Goal: Book appointment/travel/reservation

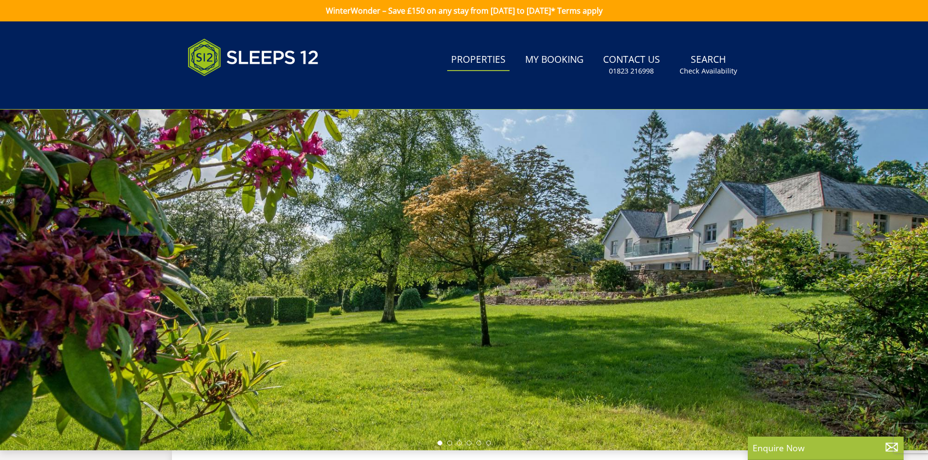
click at [493, 65] on link "Properties" at bounding box center [478, 60] width 62 height 22
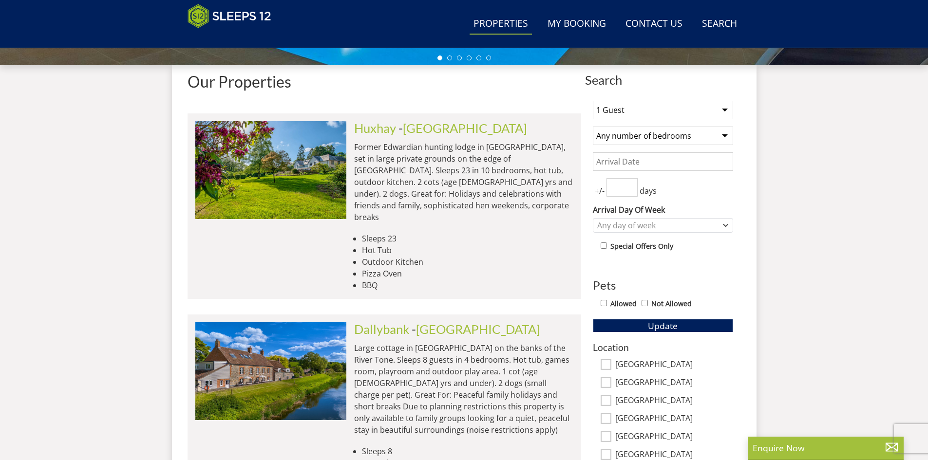
scroll to position [346, 0]
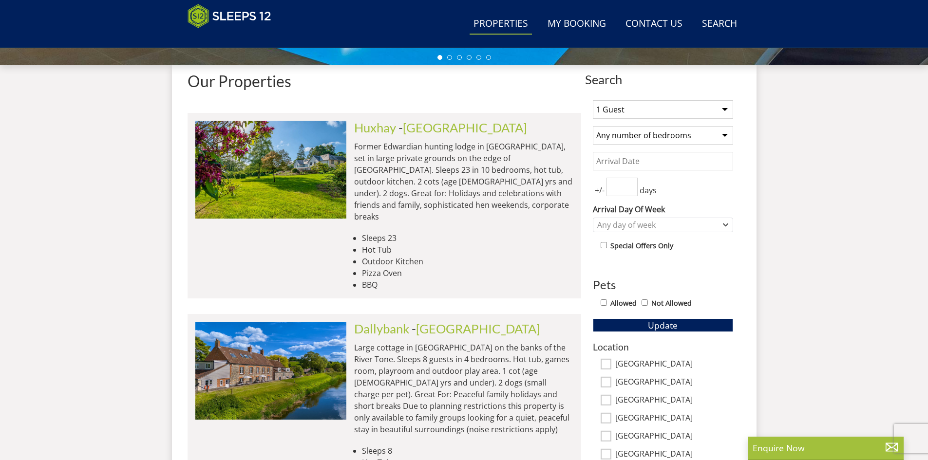
click at [733, 119] on select "1 Guest 2 Guests 3 Guests 4 Guests 5 Guests 6 Guests 7 Guests 8 Guests 9 Guests…" at bounding box center [663, 109] width 140 height 19
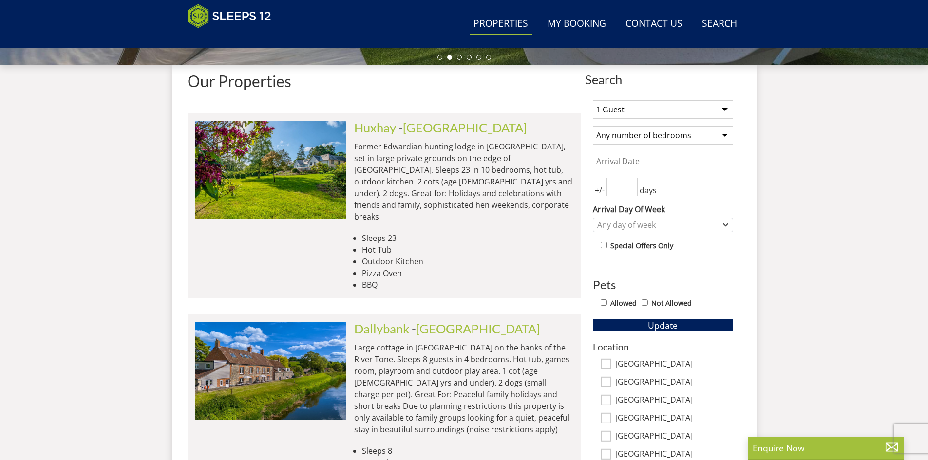
select select "17"
click at [625, 115] on select "1 Guest 2 Guests 3 Guests 4 Guests 5 Guests 6 Guests 7 Guests 8 Guests 9 Guests…" at bounding box center [663, 109] width 140 height 19
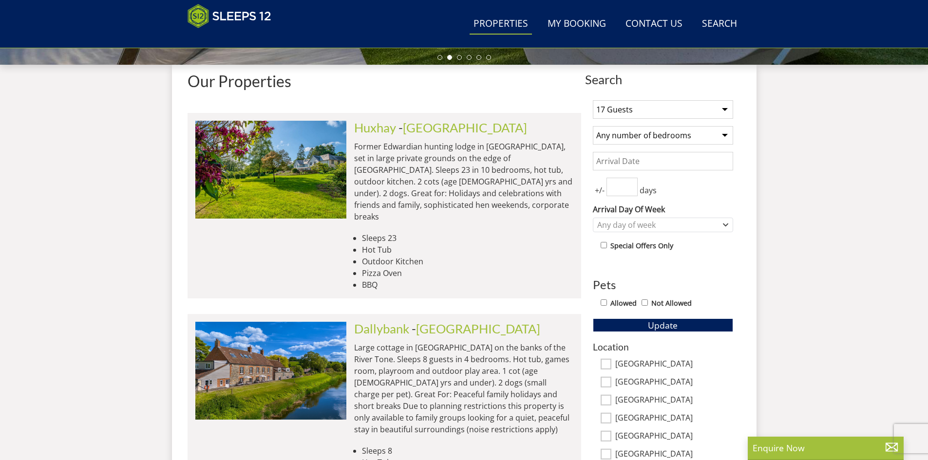
click at [733, 145] on select "Any number of bedrooms 4 Bedrooms 5 Bedrooms 6 Bedrooms 7 Bedrooms 8 Bedrooms 9…" at bounding box center [663, 135] width 140 height 19
select select "9"
click at [625, 144] on select "Any number of bedrooms 4 Bedrooms 5 Bedrooms 6 Bedrooms 7 Bedrooms 8 Bedrooms 9…" at bounding box center [663, 135] width 140 height 19
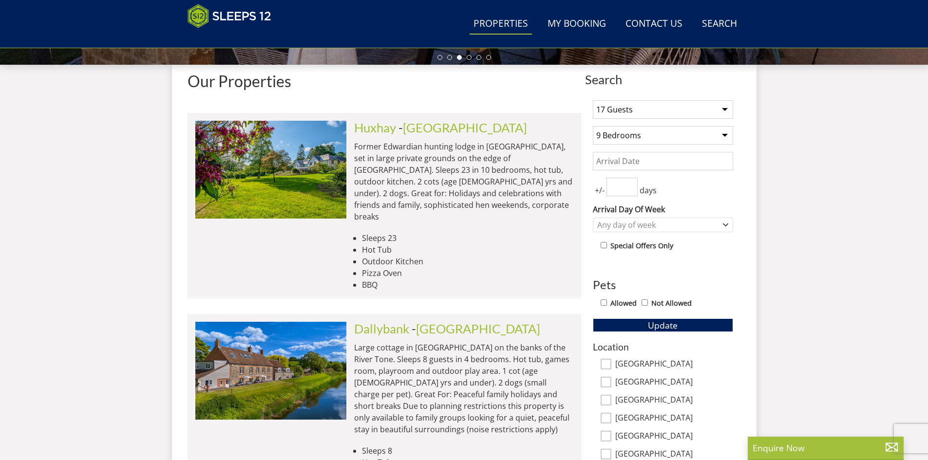
click at [607, 306] on input "Allowed" at bounding box center [604, 303] width 6 height 6
checkbox input "true"
click at [678, 331] on span "Update" at bounding box center [663, 326] width 30 height 12
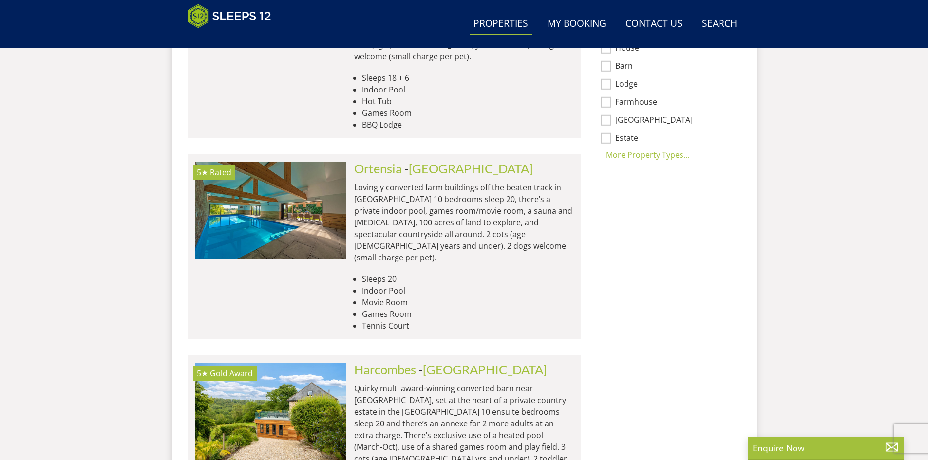
scroll to position [784, 0]
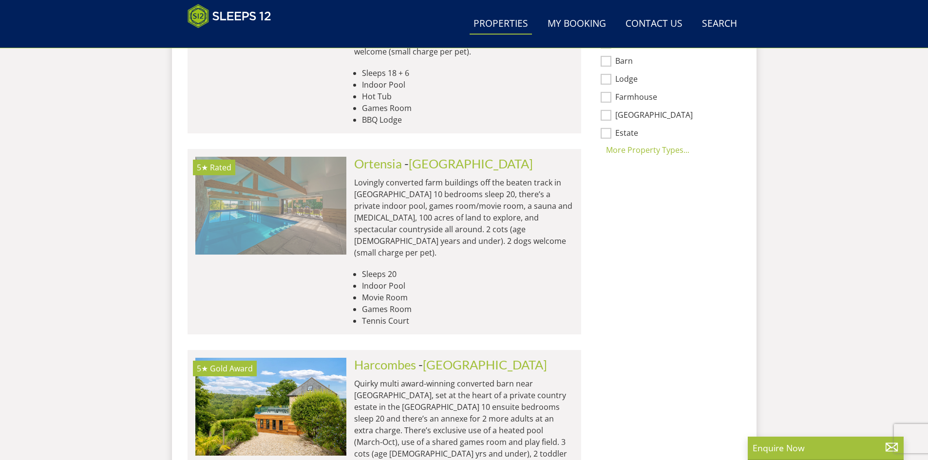
click at [294, 254] on img at bounding box center [270, 205] width 151 height 97
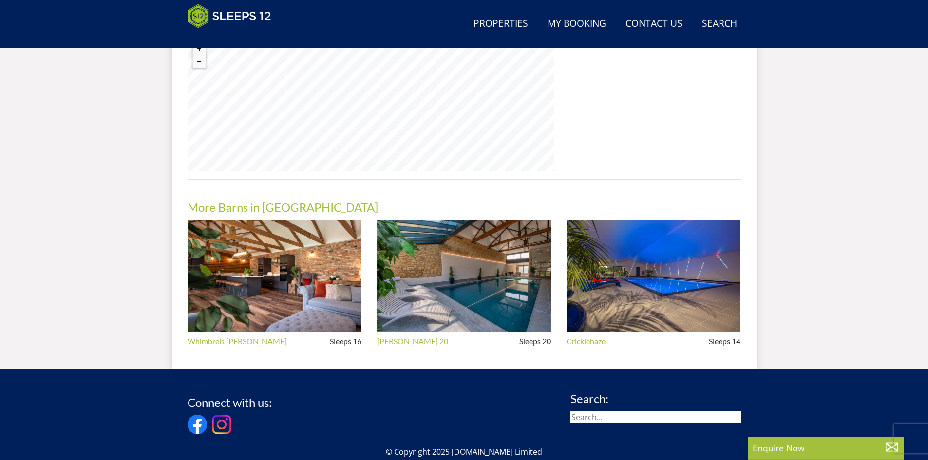
scroll to position [792, 0]
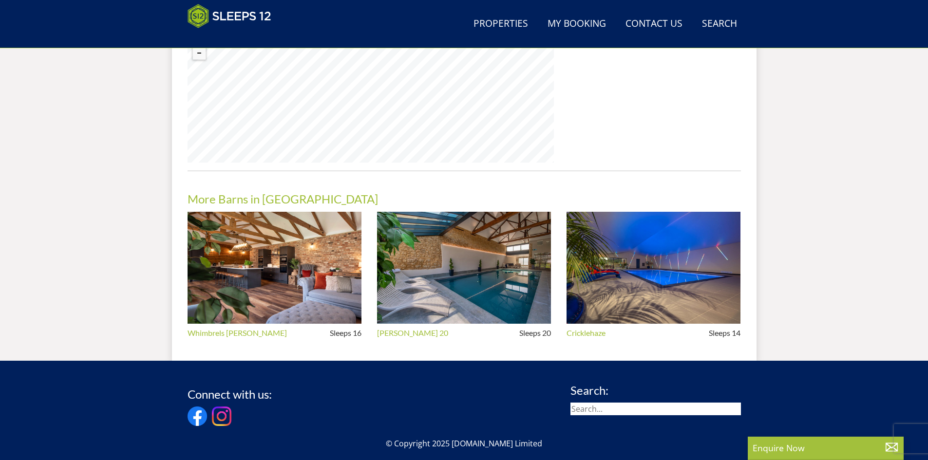
select select "17"
select select "9"
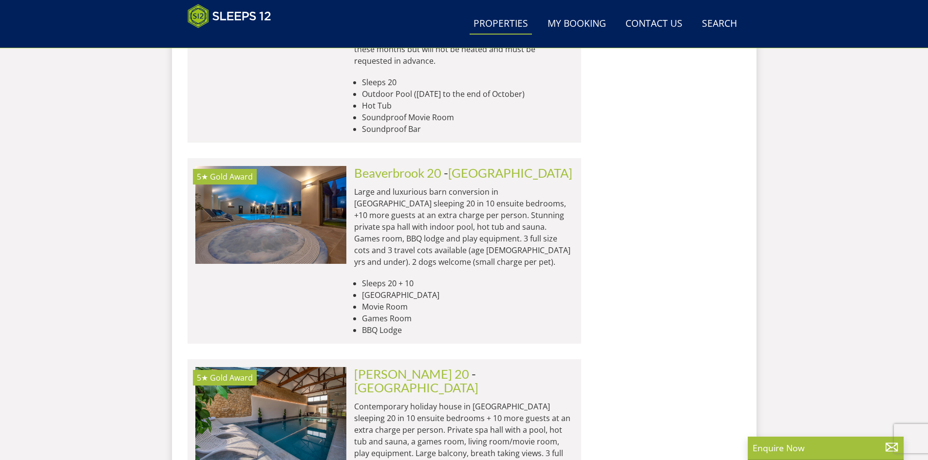
scroll to position [1661, 0]
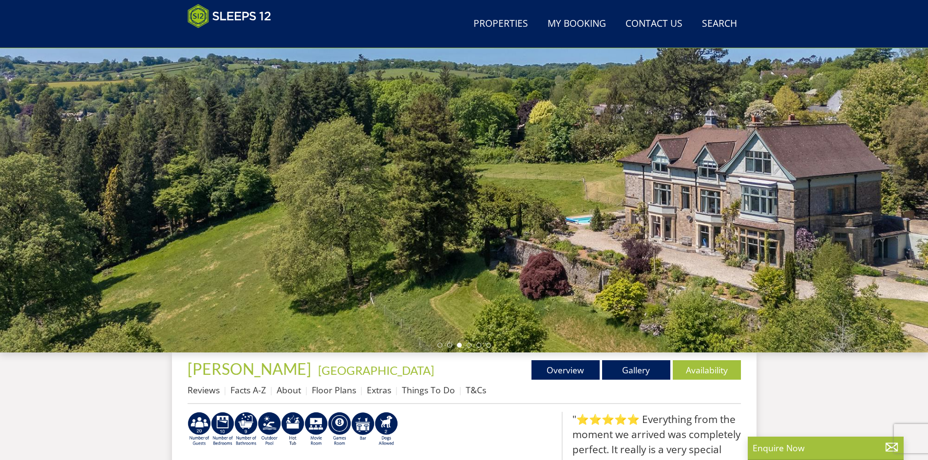
scroll to position [56, 0]
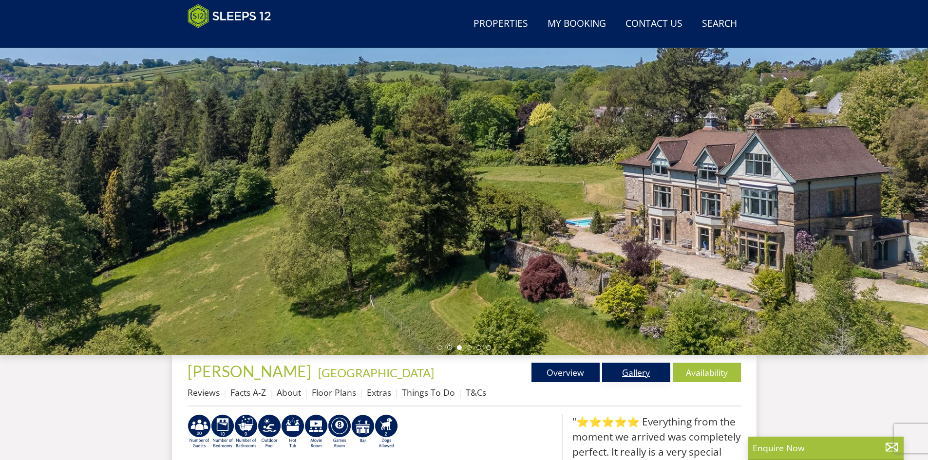
click at [670, 382] on link "Gallery" at bounding box center [636, 372] width 68 height 19
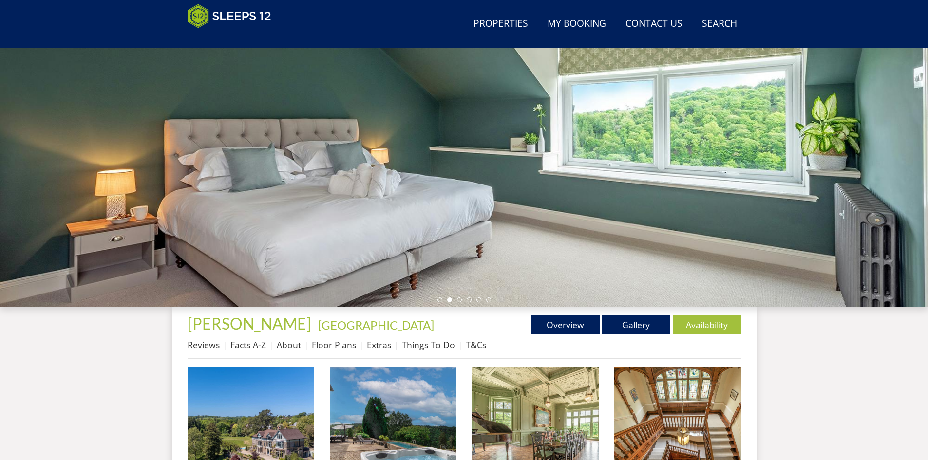
scroll to position [106, 0]
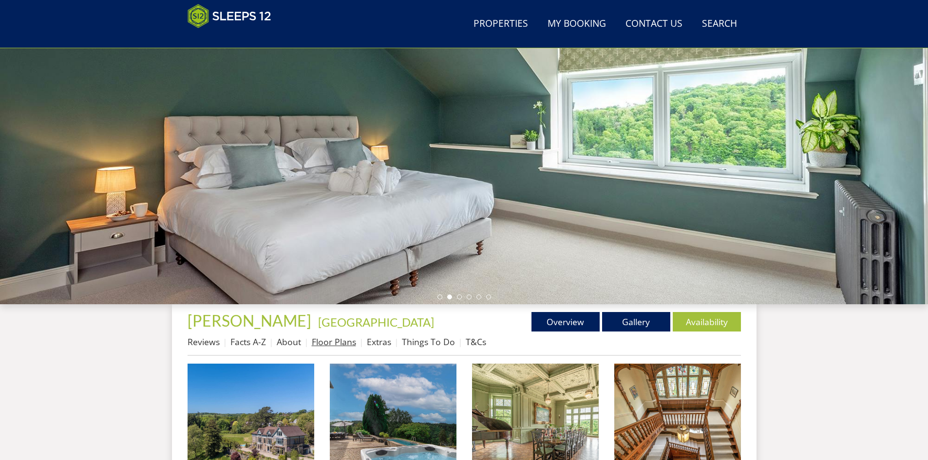
click at [312, 348] on link "Floor Plans" at bounding box center [334, 342] width 44 height 12
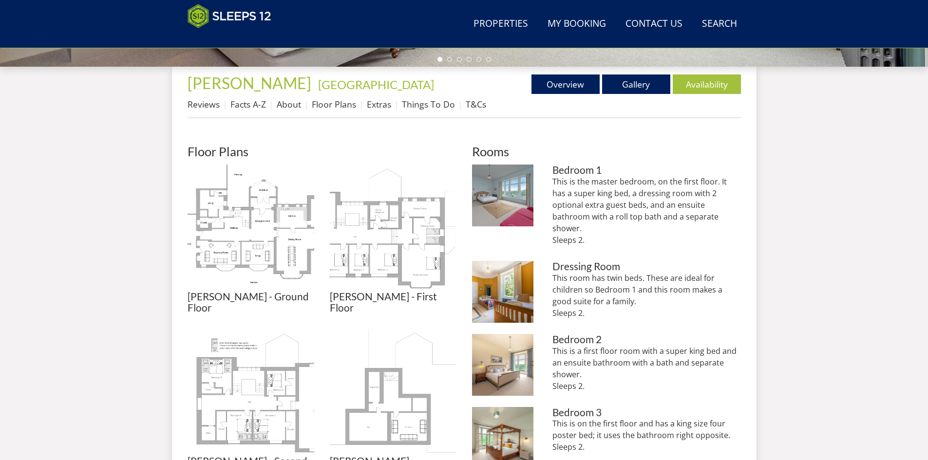
scroll to position [350, 0]
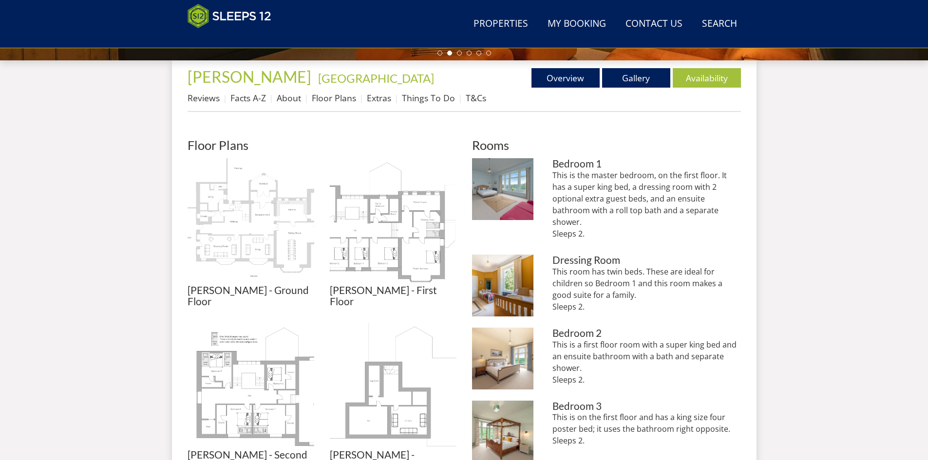
click at [209, 285] on img at bounding box center [251, 221] width 127 height 127
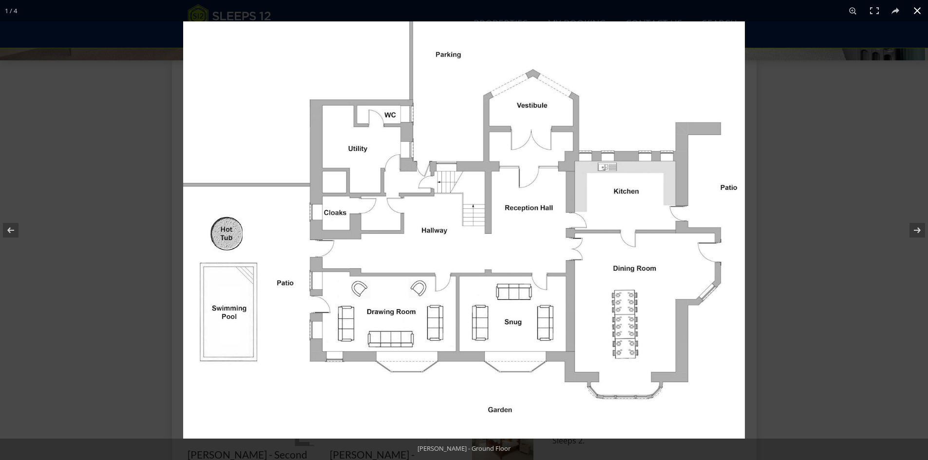
click at [917, 8] on button at bounding box center [917, 10] width 21 height 21
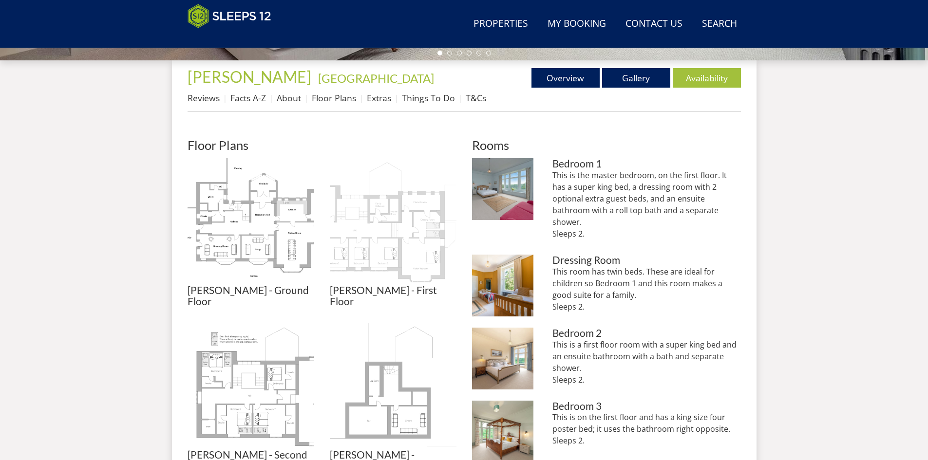
click at [346, 277] on img at bounding box center [393, 221] width 127 height 127
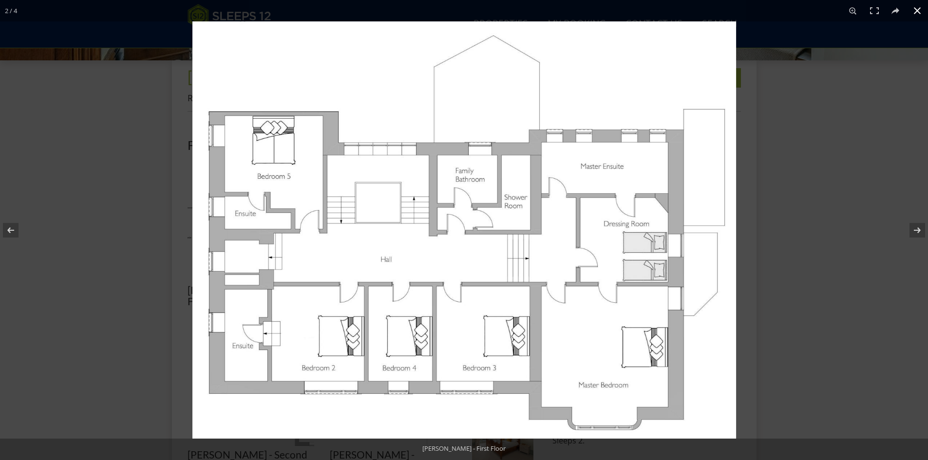
click at [919, 7] on button at bounding box center [917, 10] width 21 height 21
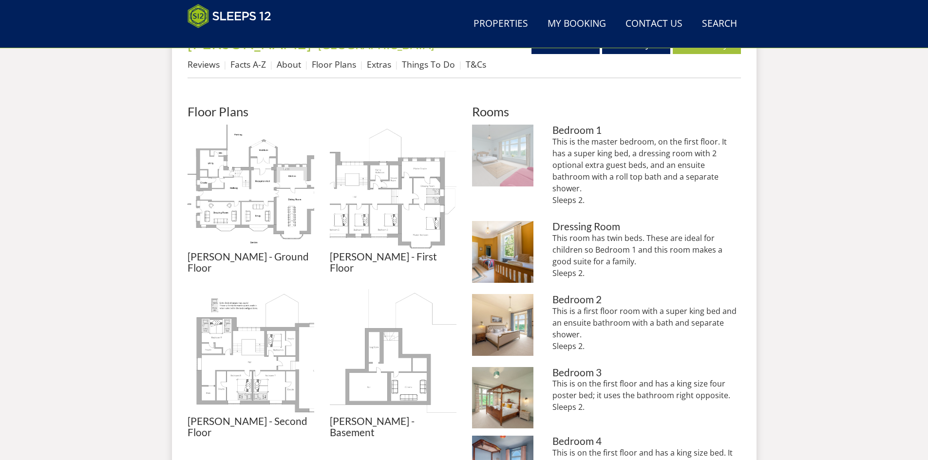
scroll to position [545, 0]
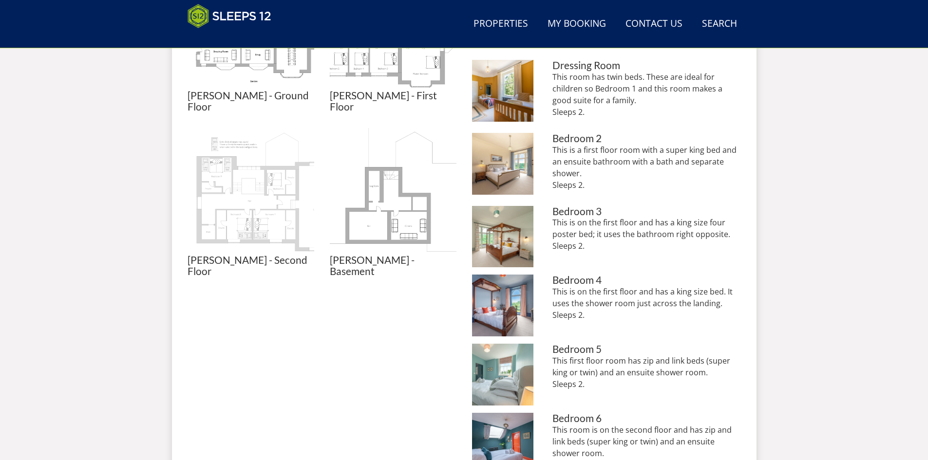
click at [193, 255] on img at bounding box center [251, 191] width 127 height 127
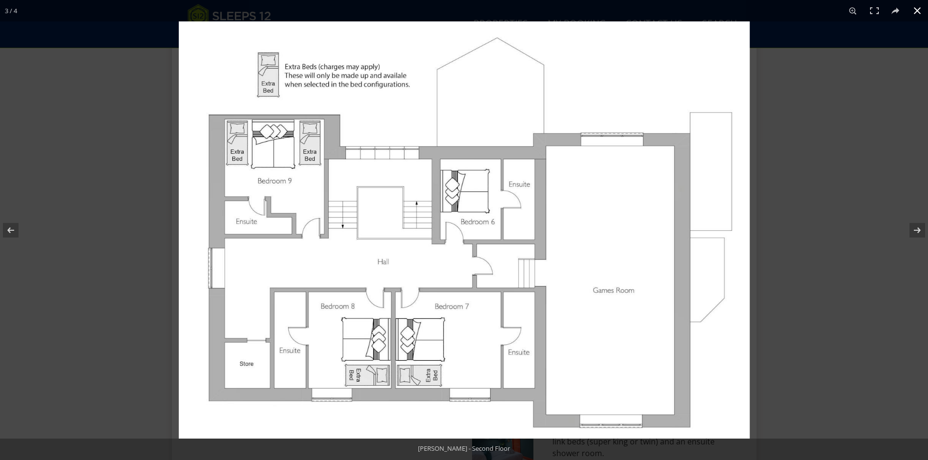
click at [916, 7] on button at bounding box center [917, 10] width 21 height 21
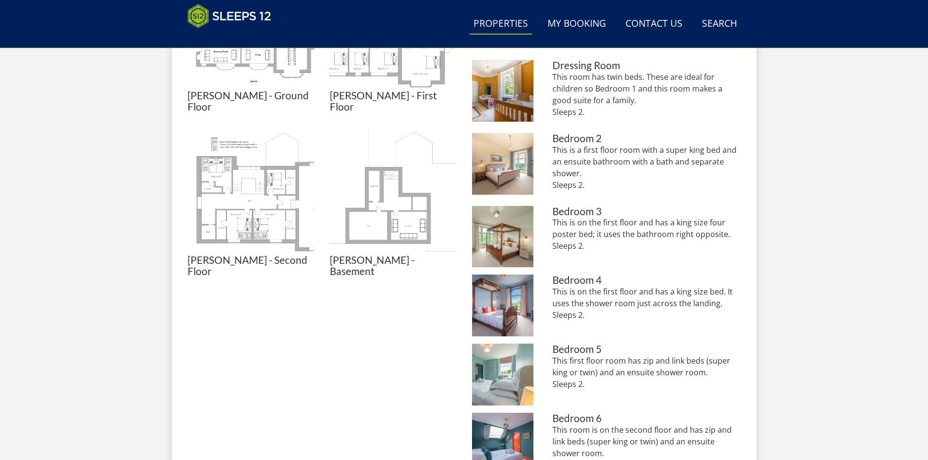
click at [511, 24] on link "Properties" at bounding box center [501, 24] width 62 height 22
select select "17"
select select "9"
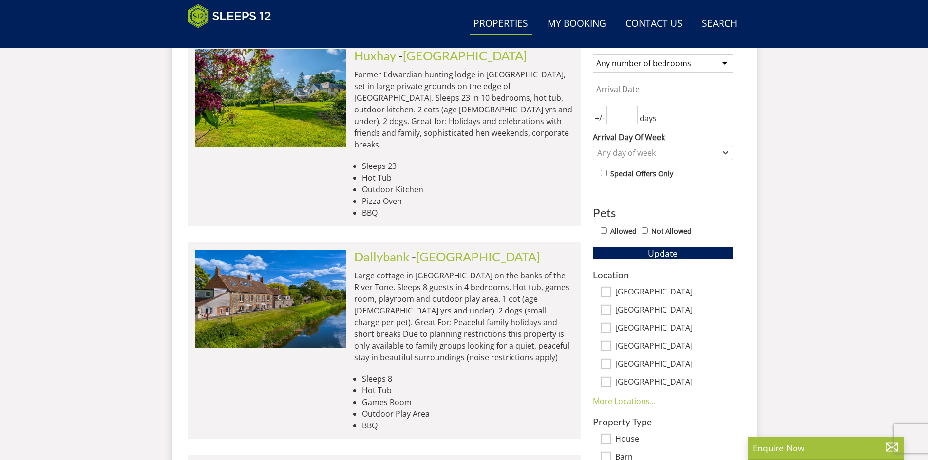
scroll to position [354, 0]
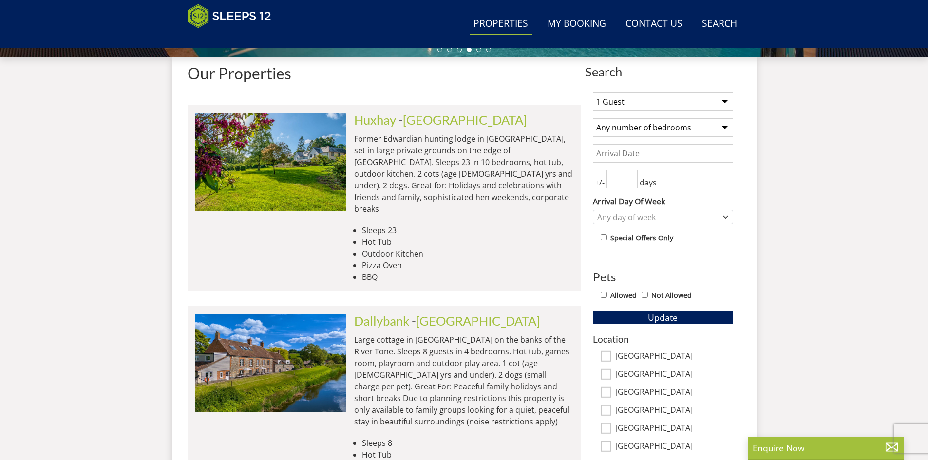
click at [733, 111] on select "1 Guest 2 Guests 3 Guests 4 Guests 5 Guests 6 Guests 7 Guests 8 Guests 9 Guests…" at bounding box center [663, 102] width 140 height 19
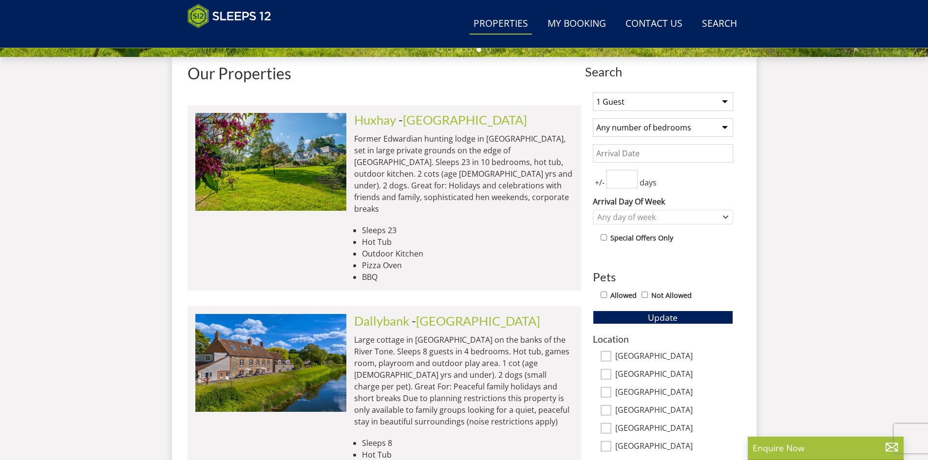
select select "17"
click at [625, 107] on select "1 Guest 2 Guests 3 Guests 4 Guests 5 Guests 6 Guests 7 Guests 8 Guests 9 Guests…" at bounding box center [663, 102] width 140 height 19
click at [733, 137] on select "Any number of bedrooms 4 Bedrooms 5 Bedrooms 6 Bedrooms 7 Bedrooms 8 Bedrooms 9…" at bounding box center [663, 127] width 140 height 19
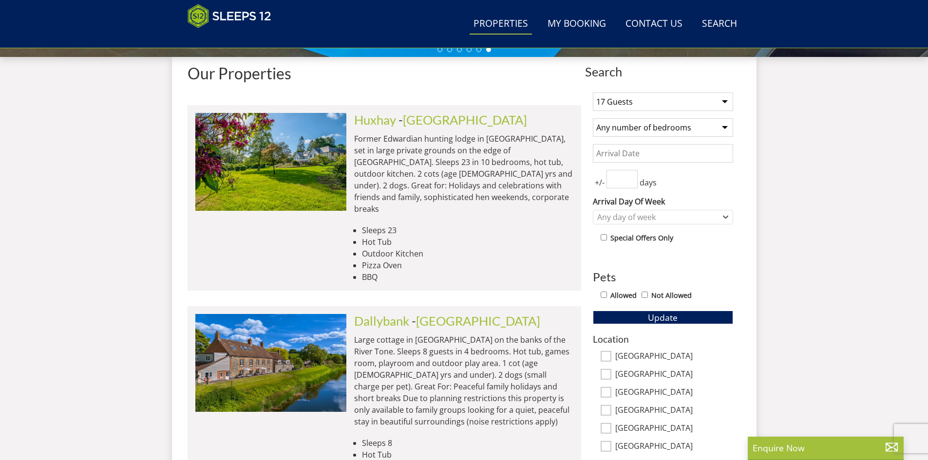
select select "9"
click at [625, 136] on select "Any number of bedrooms 4 Bedrooms 5 Bedrooms 6 Bedrooms 7 Bedrooms 8 Bedrooms 9…" at bounding box center [663, 127] width 140 height 19
click at [607, 298] on input "Allowed" at bounding box center [604, 295] width 6 height 6
checkbox input "true"
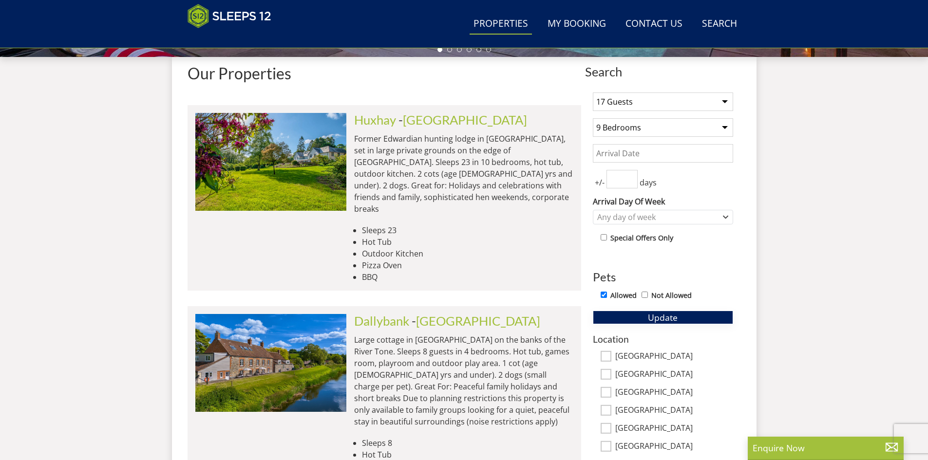
click at [678, 323] on span "Update" at bounding box center [663, 318] width 30 height 12
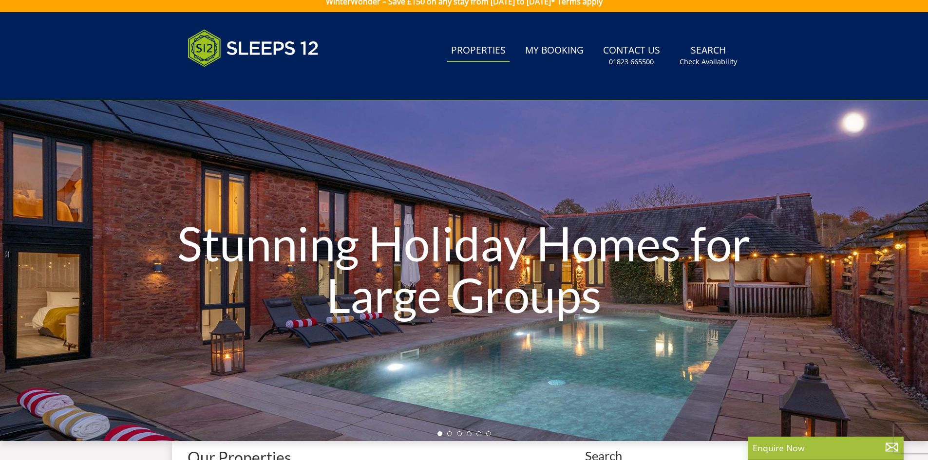
scroll to position [0, 0]
